Goal: Information Seeking & Learning: Learn about a topic

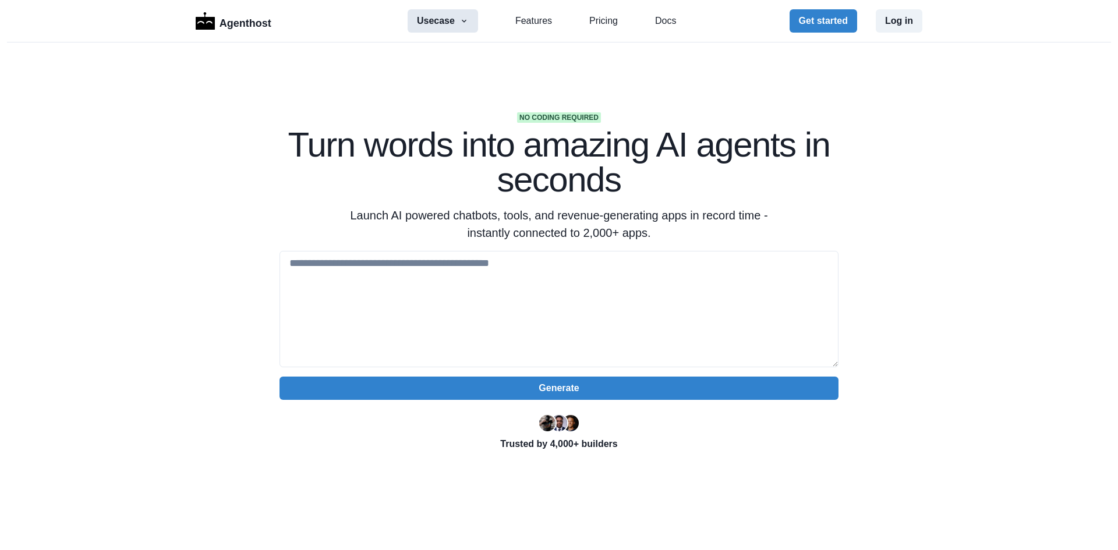
click at [455, 18] on button "Usecase" at bounding box center [442, 20] width 70 height 23
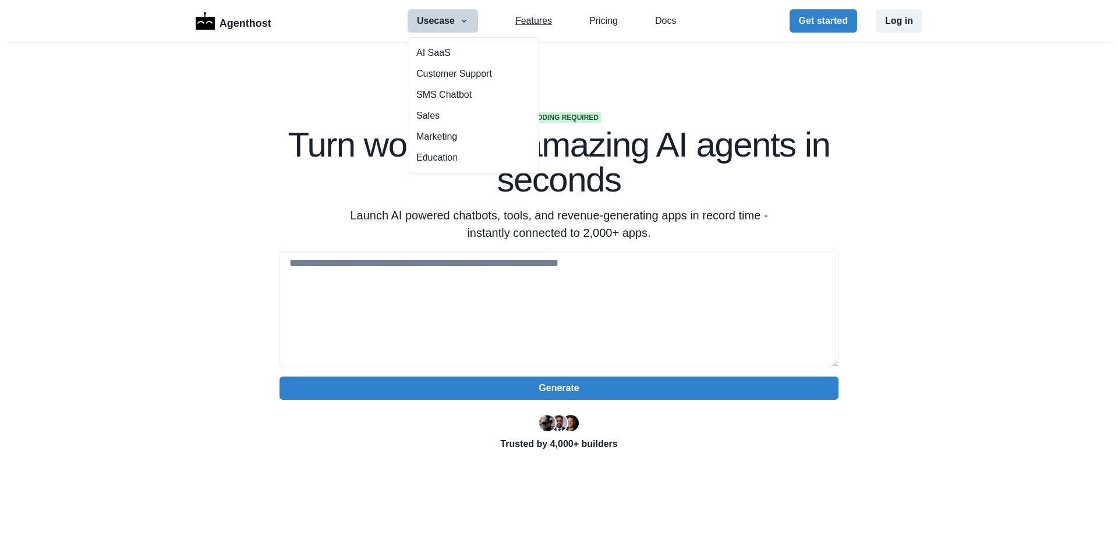
click at [536, 18] on link "Features" at bounding box center [533, 21] width 37 height 14
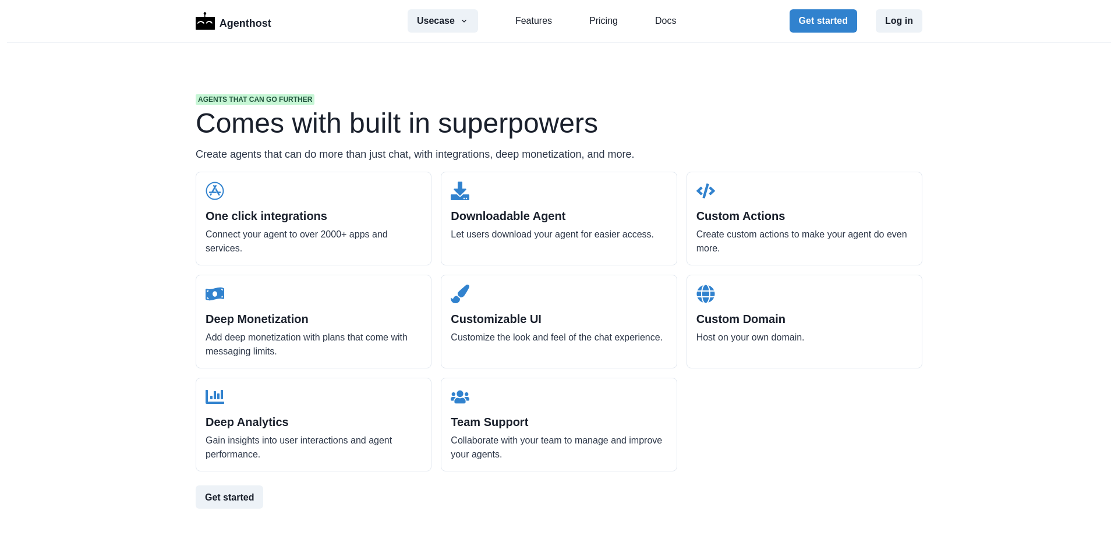
scroll to position [1113, 0]
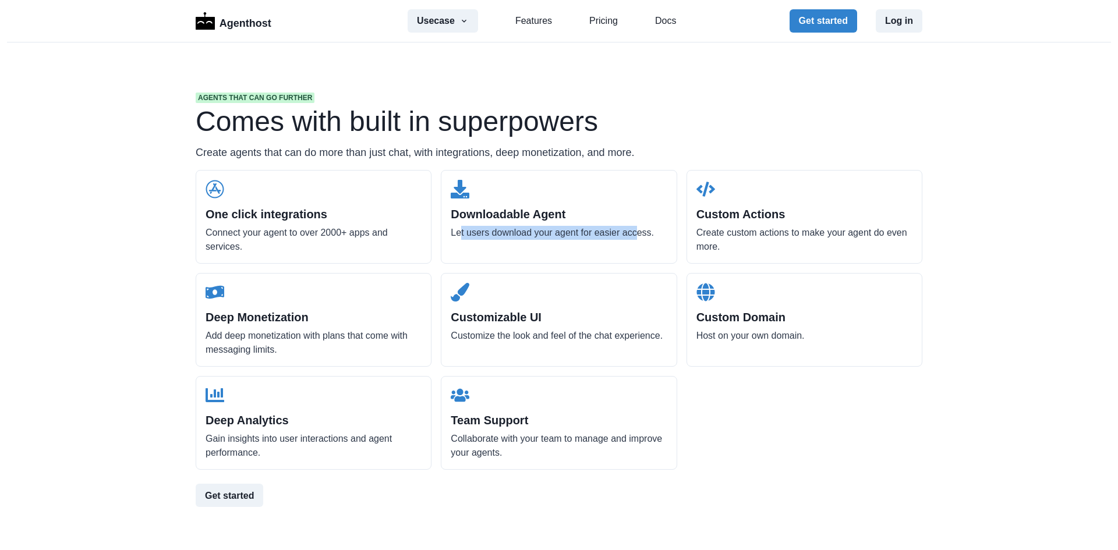
drag, startPoint x: 455, startPoint y: 234, endPoint x: 628, endPoint y: 234, distance: 173.5
click at [628, 234] on p "Let users download your agent for easier access." at bounding box center [559, 233] width 216 height 14
click at [542, 226] on p "Let users download your agent for easier access." at bounding box center [559, 233] width 216 height 14
drag, startPoint x: 467, startPoint y: 234, endPoint x: 662, endPoint y: 235, distance: 194.4
click at [662, 235] on p "Let users download your agent for easier access." at bounding box center [559, 233] width 216 height 14
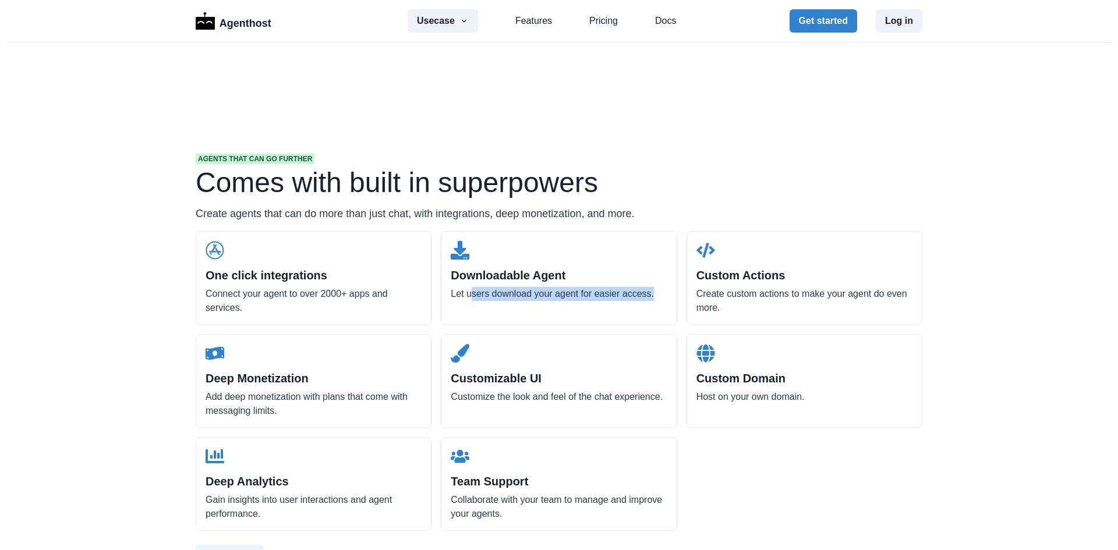
scroll to position [997, 0]
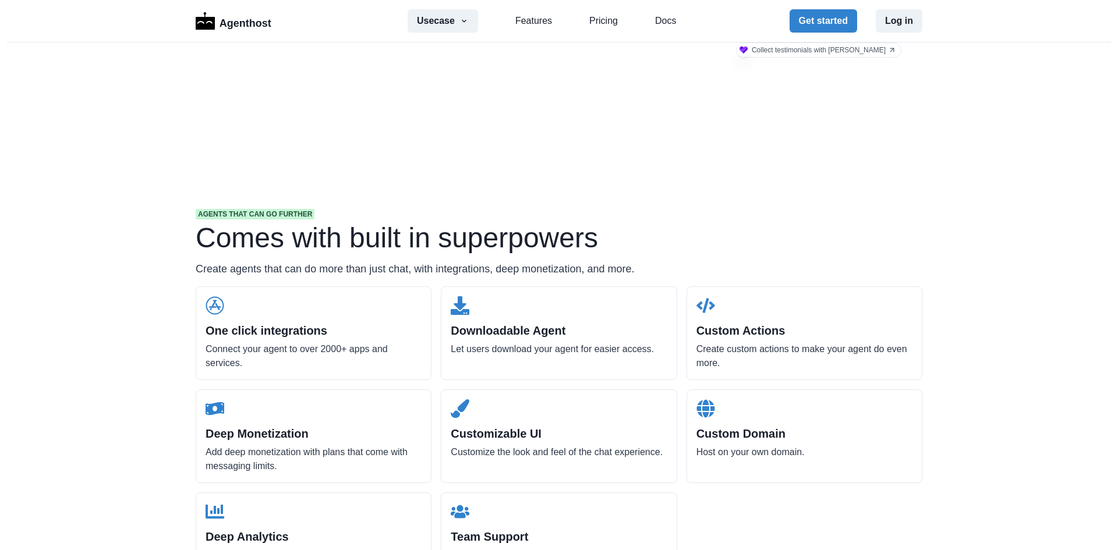
drag, startPoint x: 615, startPoint y: 18, endPoint x: 582, endPoint y: 26, distance: 34.0
click at [602, 23] on div "Usecase AI SaaS Customer Support SMS Chatbot Sales Marketing Education Features…" at bounding box center [541, 20] width 268 height 23
click at [582, 26] on div "Usecase AI SaaS Customer Support SMS Chatbot Sales Marketing Education Features…" at bounding box center [541, 20] width 268 height 23
click at [600, 17] on link "Pricing" at bounding box center [603, 21] width 29 height 14
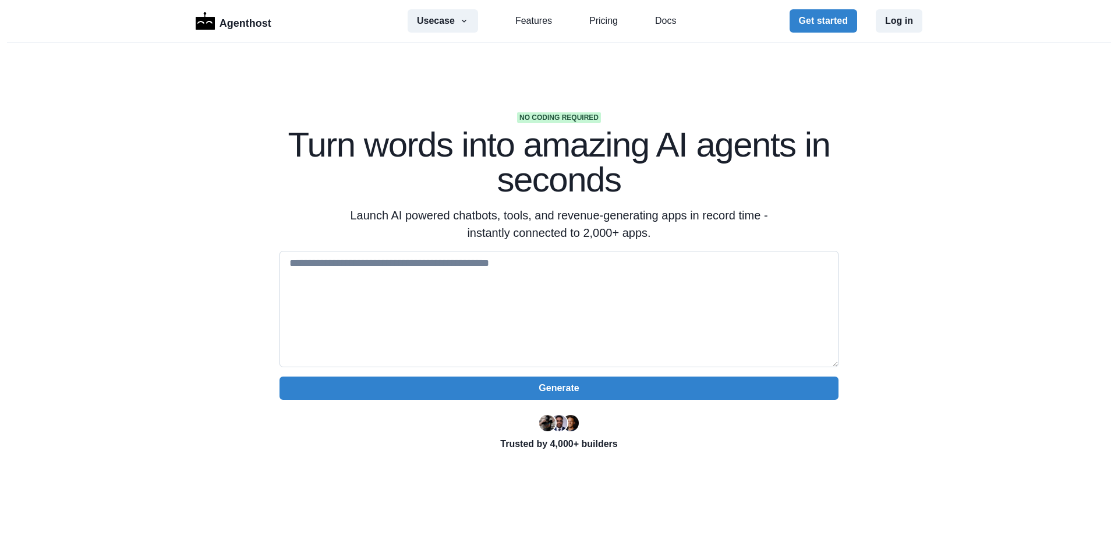
click at [481, 255] on textarea at bounding box center [558, 309] width 559 height 116
type textarea "*"
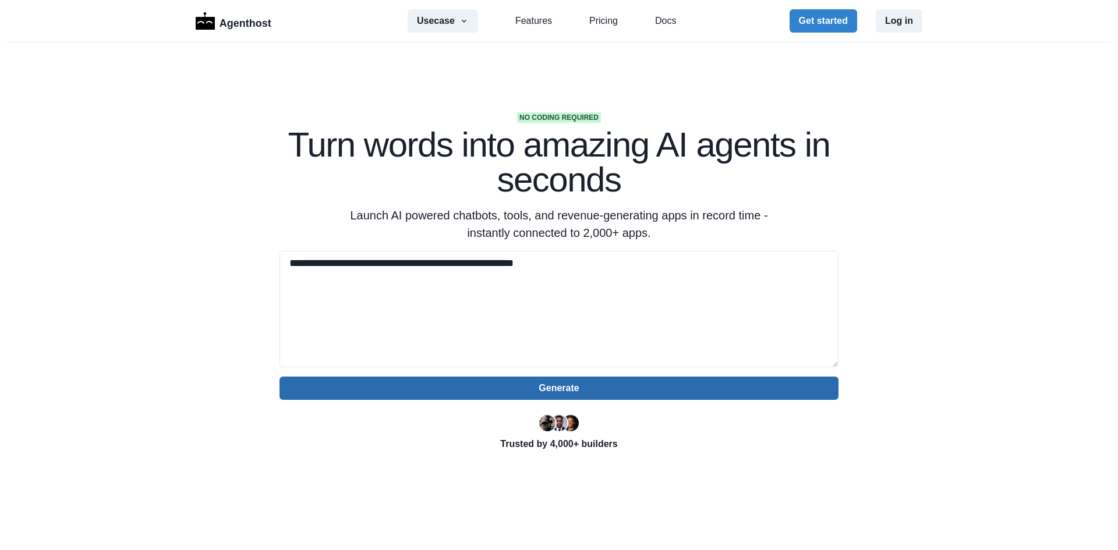
type textarea "**********"
click at [608, 382] on button "Generate" at bounding box center [558, 388] width 559 height 23
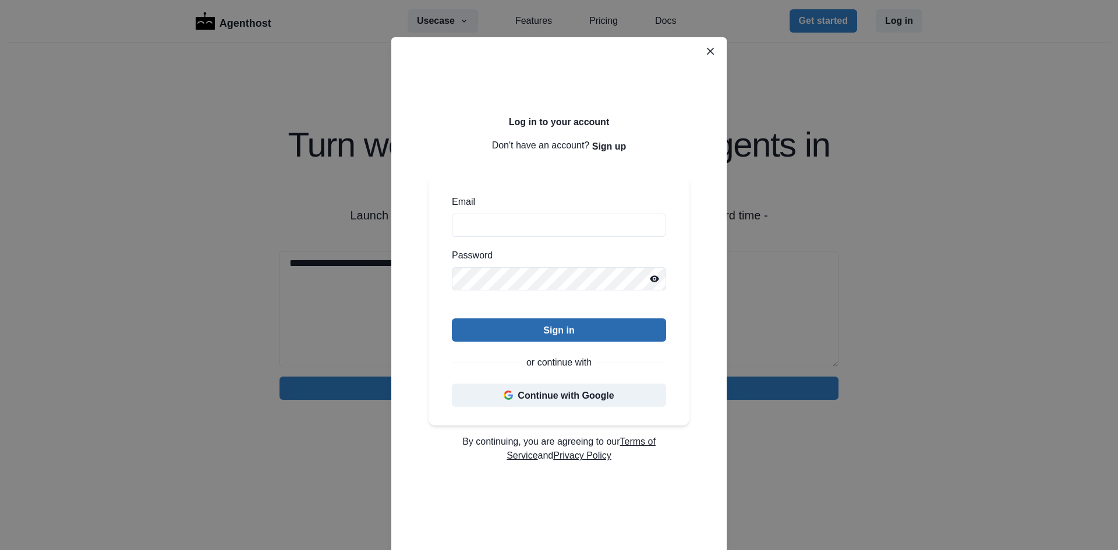
drag, startPoint x: 572, startPoint y: 365, endPoint x: 587, endPoint y: 322, distance: 45.7
click at [572, 365] on p "or continue with" at bounding box center [558, 363] width 65 height 14
click at [701, 49] on button "Close" at bounding box center [710, 51] width 19 height 19
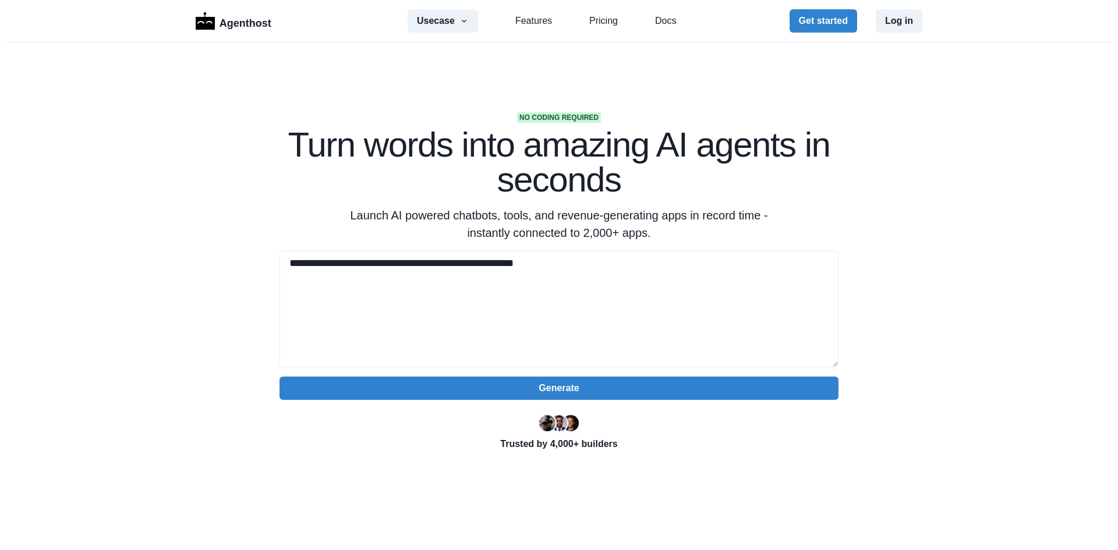
click at [550, 32] on div "Usecase AI SaaS Customer Support SMS Chatbot Sales Marketing Education Features…" at bounding box center [541, 20] width 268 height 23
click at [538, 20] on link "Features" at bounding box center [533, 21] width 37 height 14
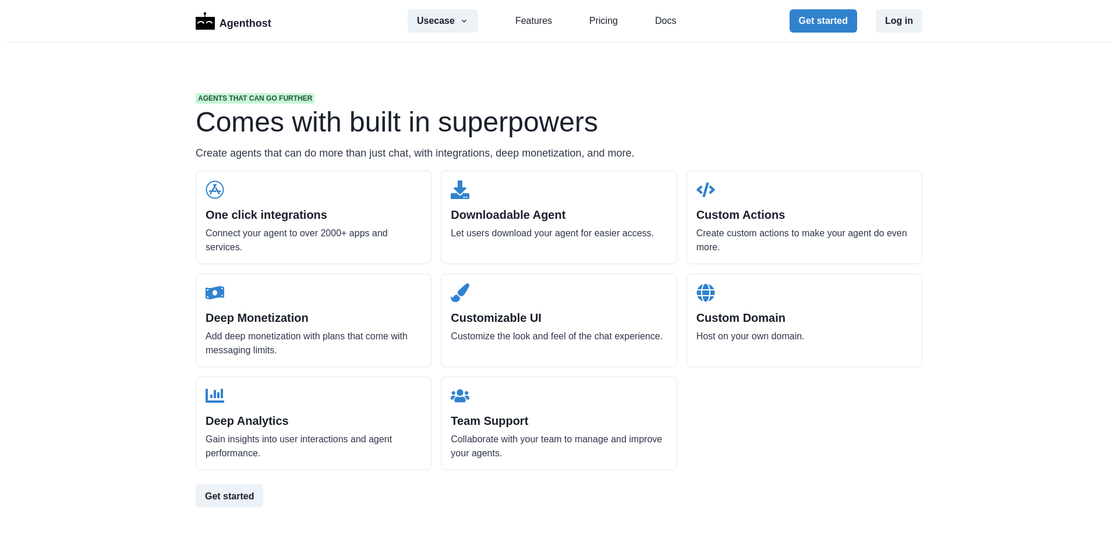
scroll to position [1113, 0]
click at [530, 209] on h2 "Downloadable Agent" at bounding box center [559, 214] width 216 height 14
click at [456, 10] on button "Usecase" at bounding box center [442, 20] width 70 height 23
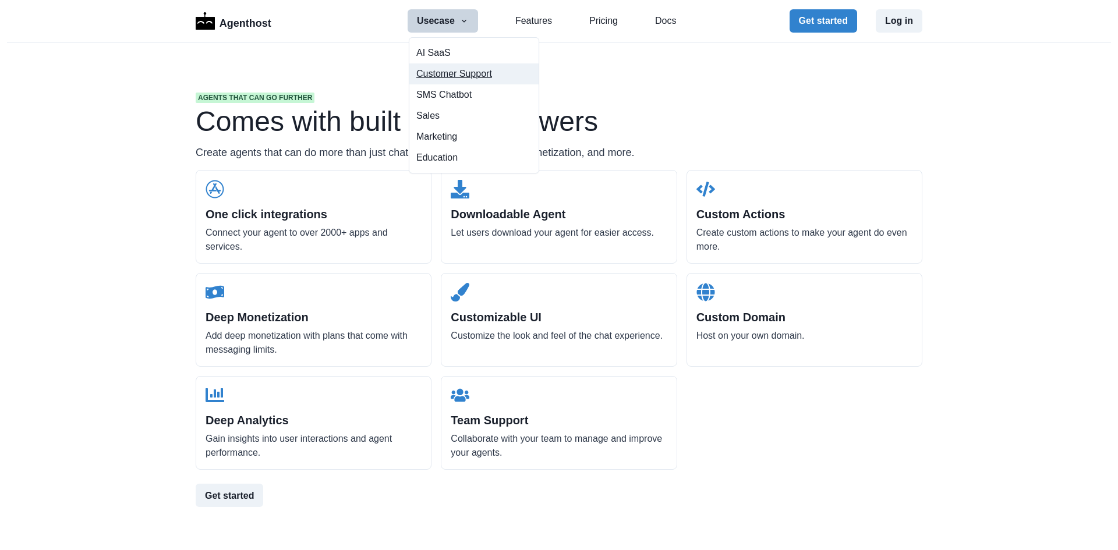
click at [444, 68] on button "Customer Support" at bounding box center [473, 73] width 129 height 21
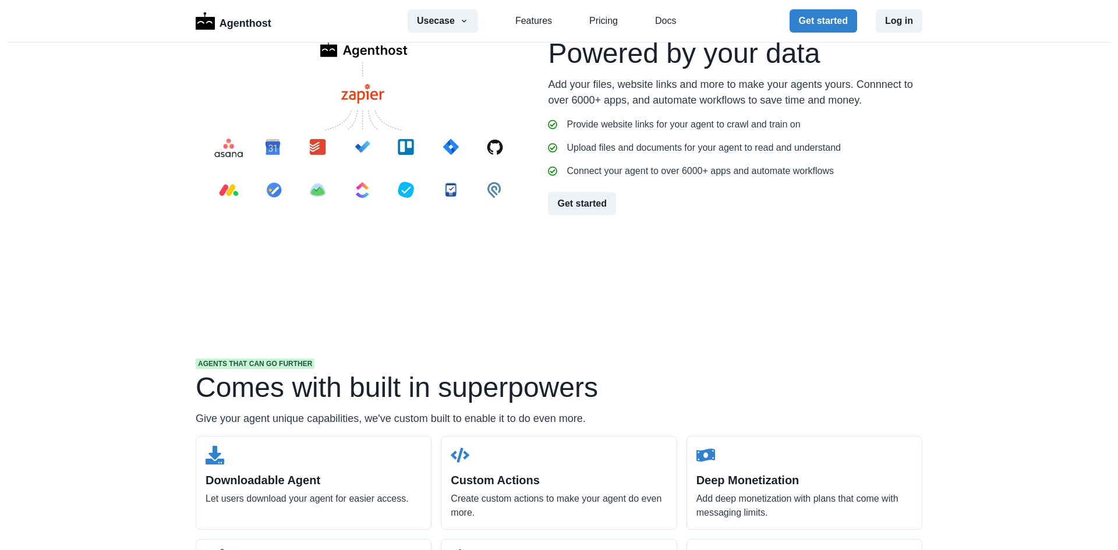
scroll to position [1455, 0]
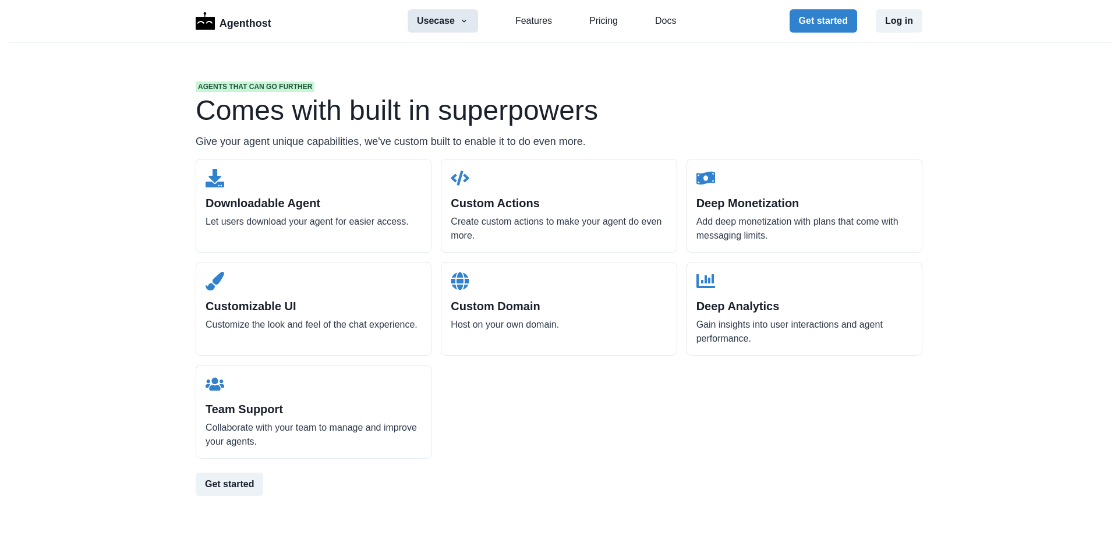
click at [435, 20] on button "Usecase" at bounding box center [442, 20] width 70 height 23
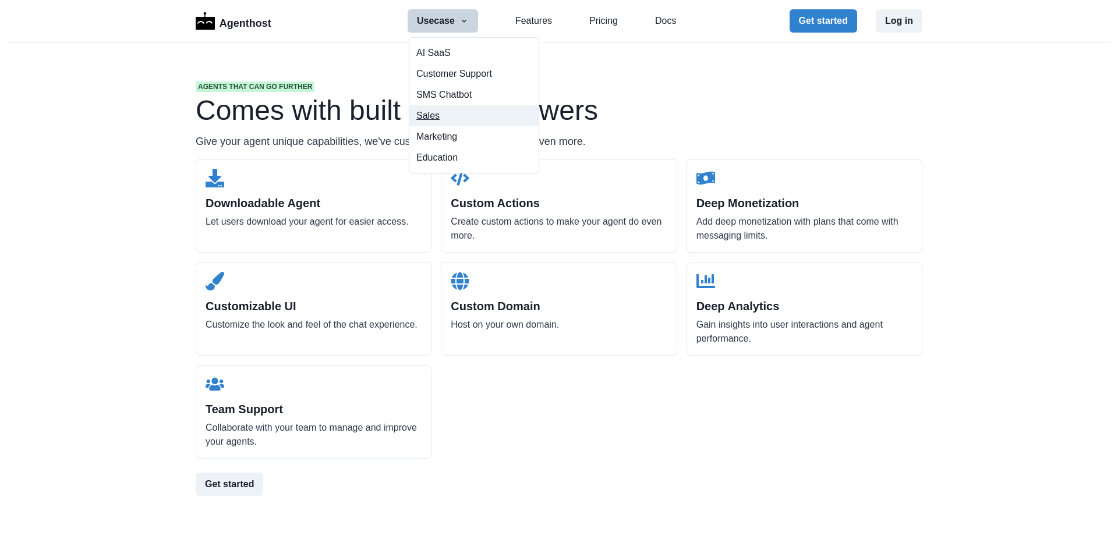
click at [442, 122] on button "Sales" at bounding box center [473, 115] width 129 height 21
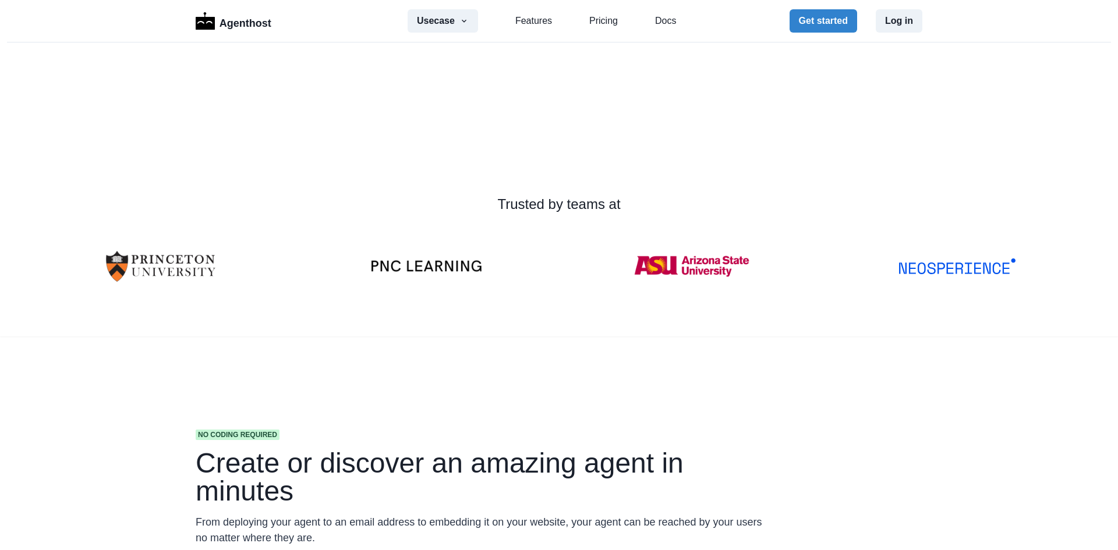
scroll to position [116, 0]
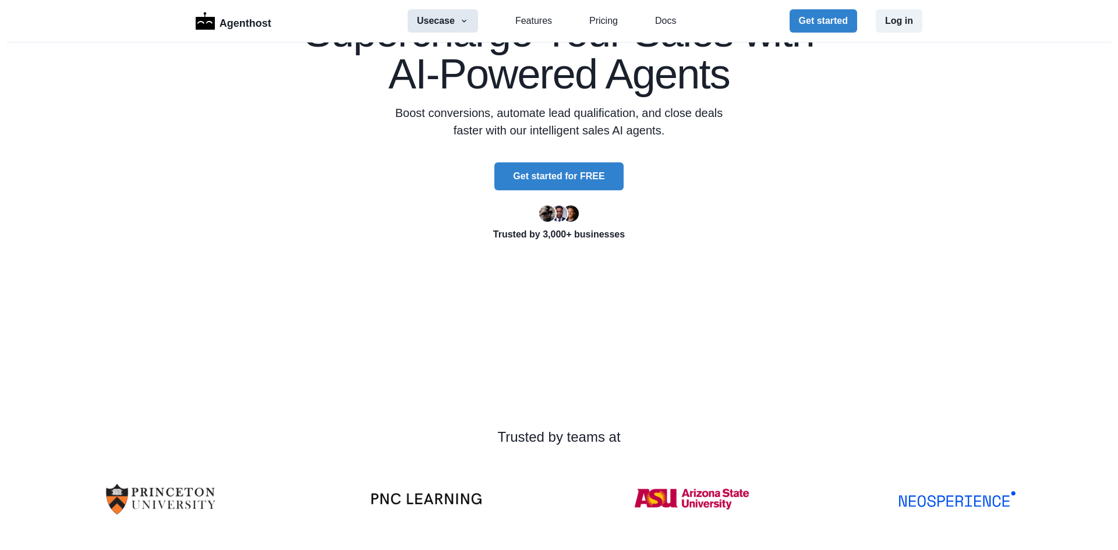
click at [446, 25] on button "Usecase" at bounding box center [442, 20] width 70 height 23
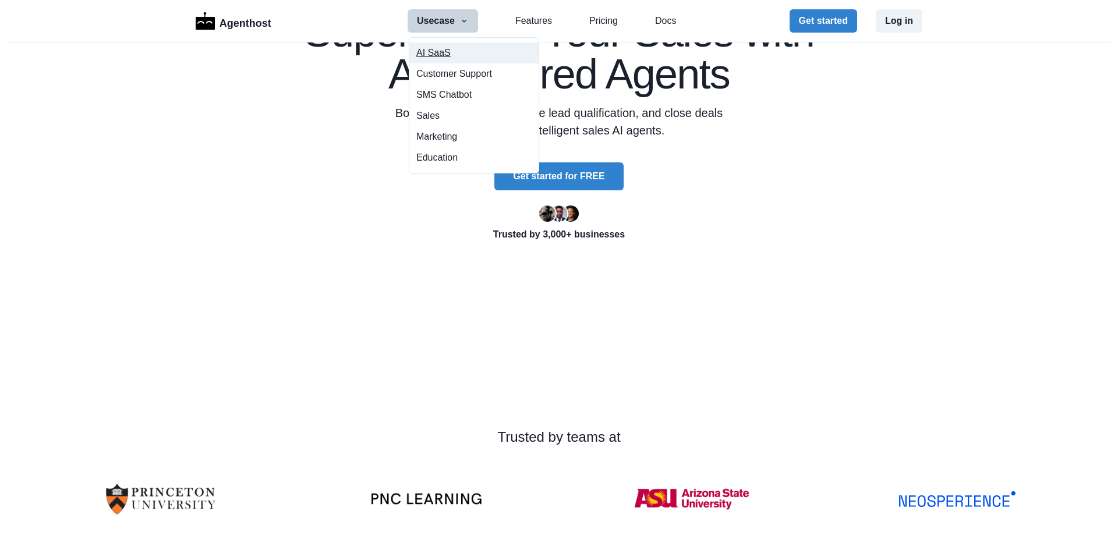
click at [460, 59] on button "AI SaaS" at bounding box center [473, 52] width 129 height 21
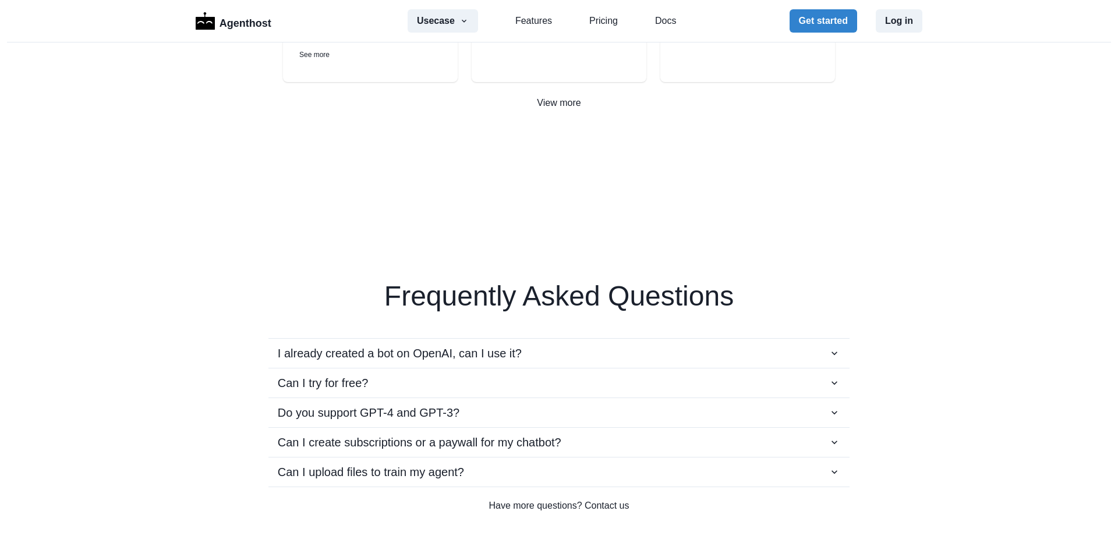
scroll to position [2561, 0]
